Goal: Task Accomplishment & Management: Use online tool/utility

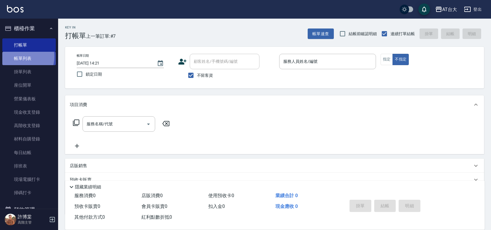
click at [17, 57] on link "帳單列表" at bounding box center [28, 58] width 53 height 13
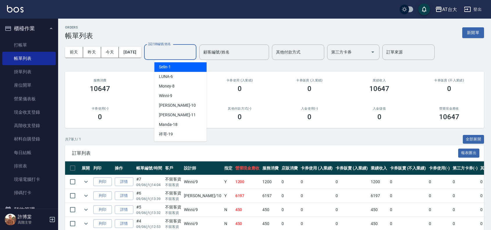
click at [169, 57] on input "設計師編號/姓名" at bounding box center [170, 52] width 47 height 10
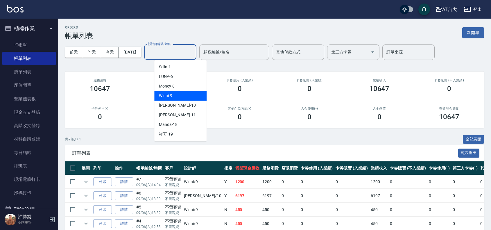
click at [187, 94] on div "Winni -9" at bounding box center [180, 96] width 52 height 10
type input "Winni-9"
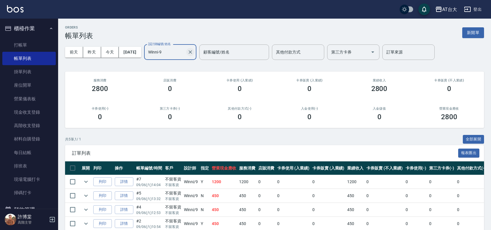
click at [192, 53] on icon "Clear" at bounding box center [190, 51] width 3 height 3
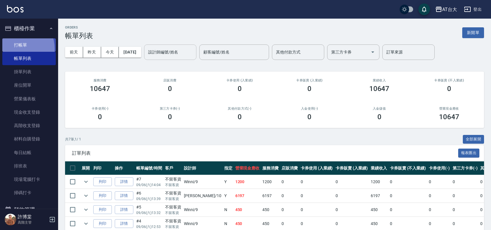
click at [15, 49] on link "打帳單" at bounding box center [28, 44] width 53 height 13
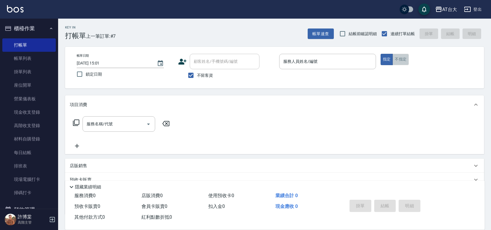
click at [399, 65] on button "不指定" at bounding box center [401, 59] width 16 height 11
